Goal: Task Accomplishment & Management: Manage account settings

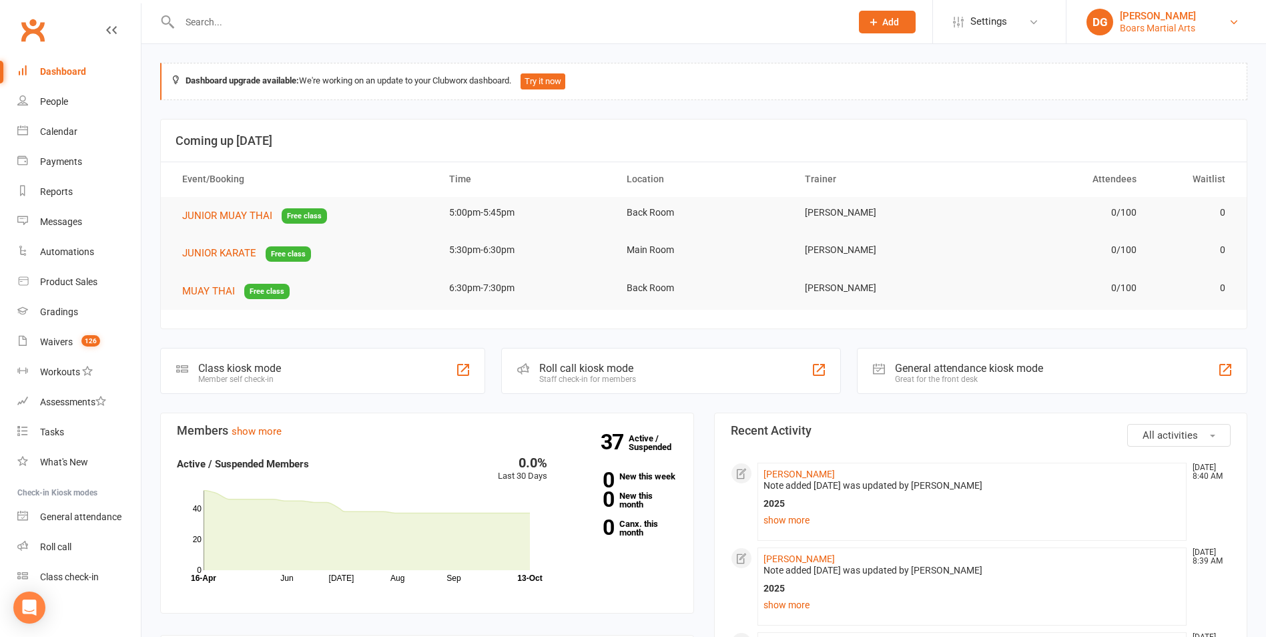
click at [1145, 13] on div "[PERSON_NAME]" at bounding box center [1158, 16] width 76 height 12
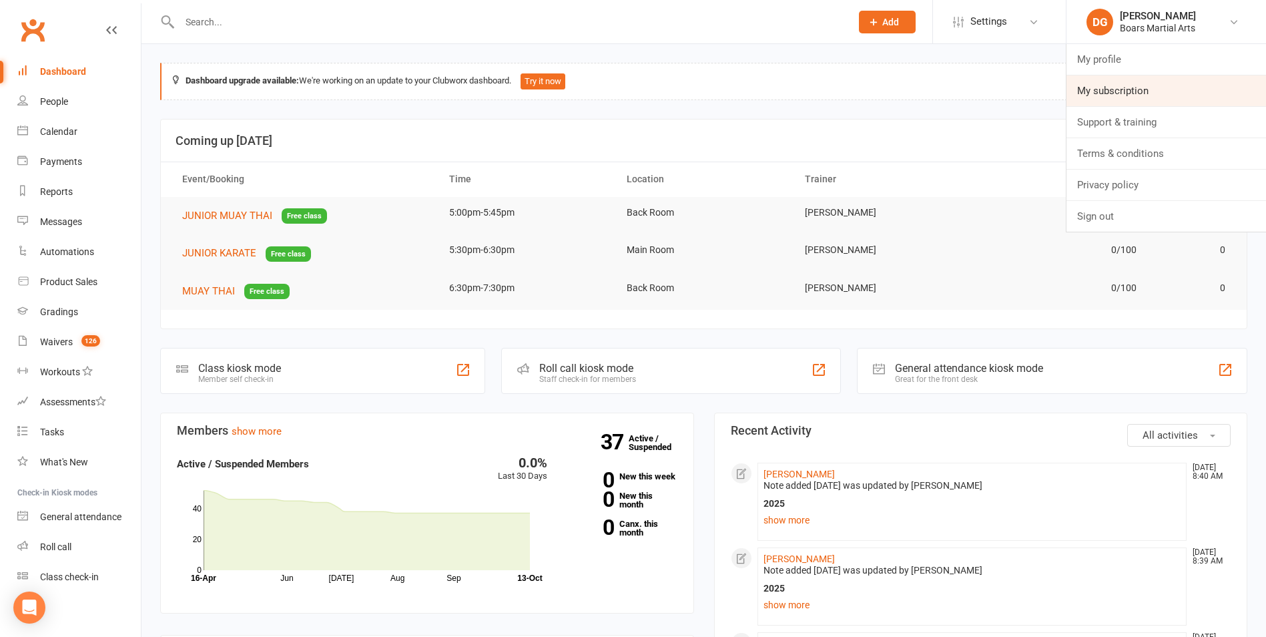
click at [1133, 87] on link "My subscription" at bounding box center [1167, 90] width 200 height 31
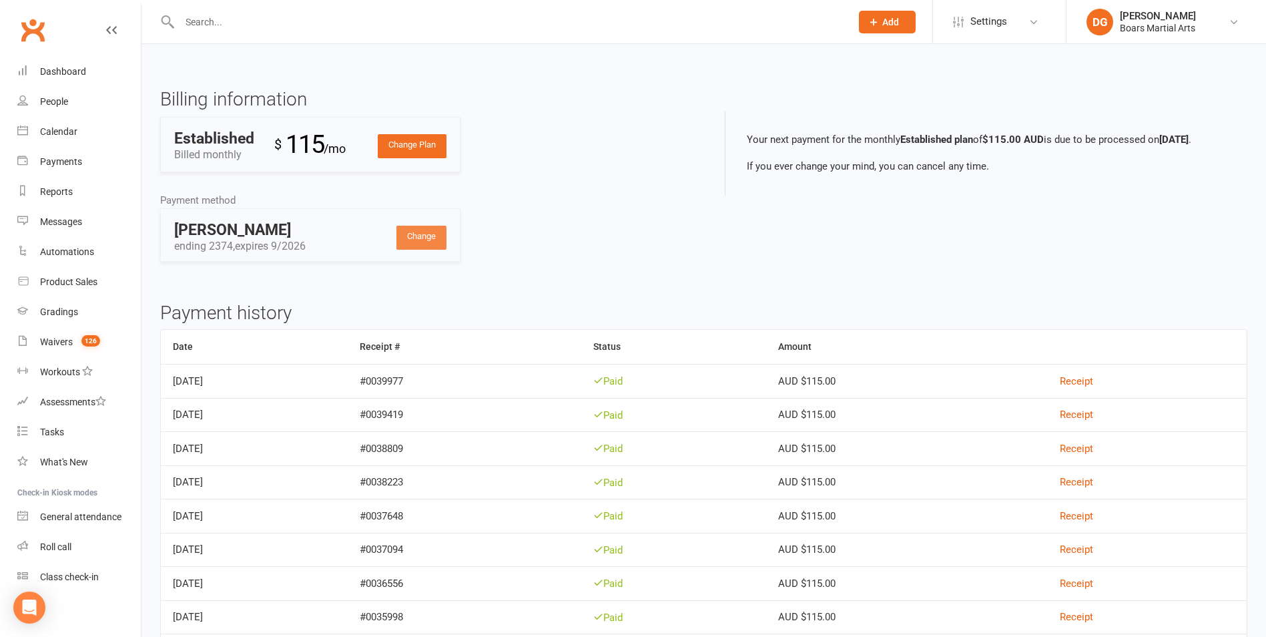
click at [417, 239] on link "Change" at bounding box center [421, 238] width 50 height 24
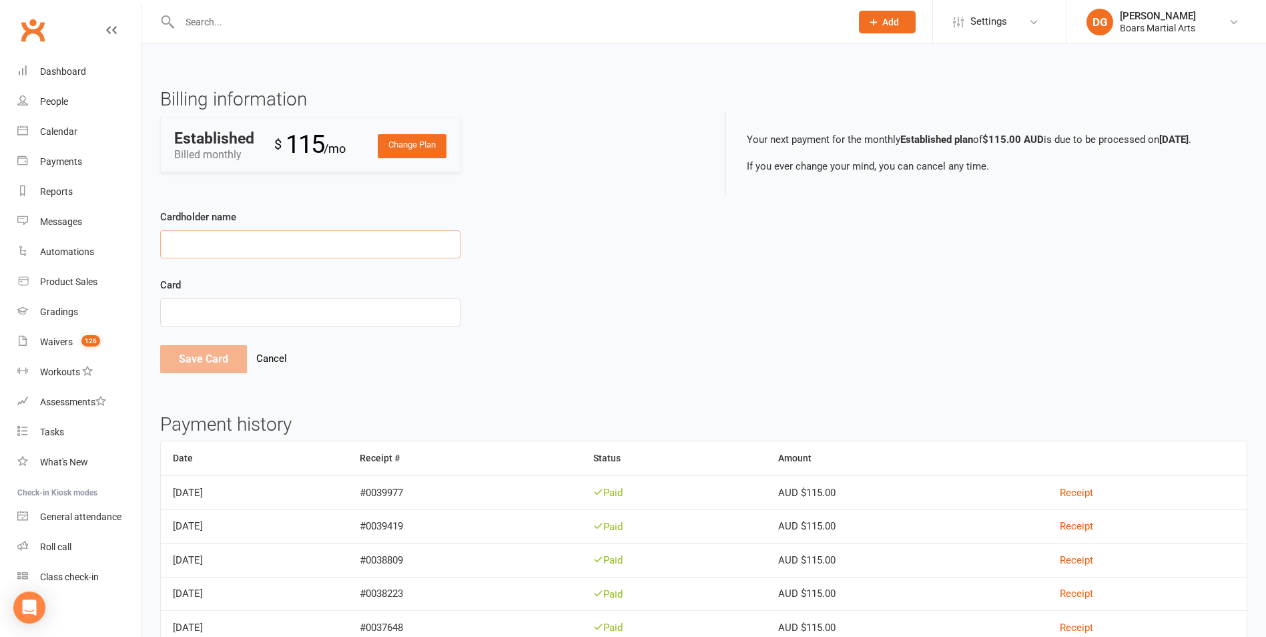
click at [180, 247] on input "Cardholder name" at bounding box center [310, 244] width 300 height 28
type input "Boars Martial Arts"
click at [183, 357] on button "Save Card" at bounding box center [203, 359] width 87 height 28
